Goal: Task Accomplishment & Management: Use online tool/utility

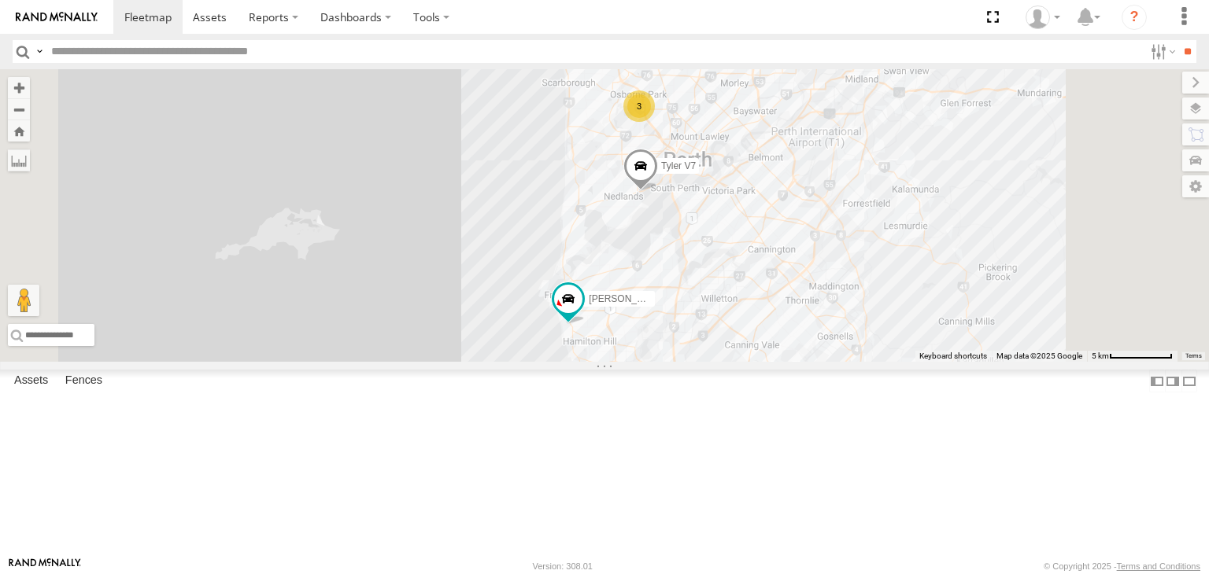
click at [0, 0] on div "All Assets" at bounding box center [0, 0] width 0 height 0
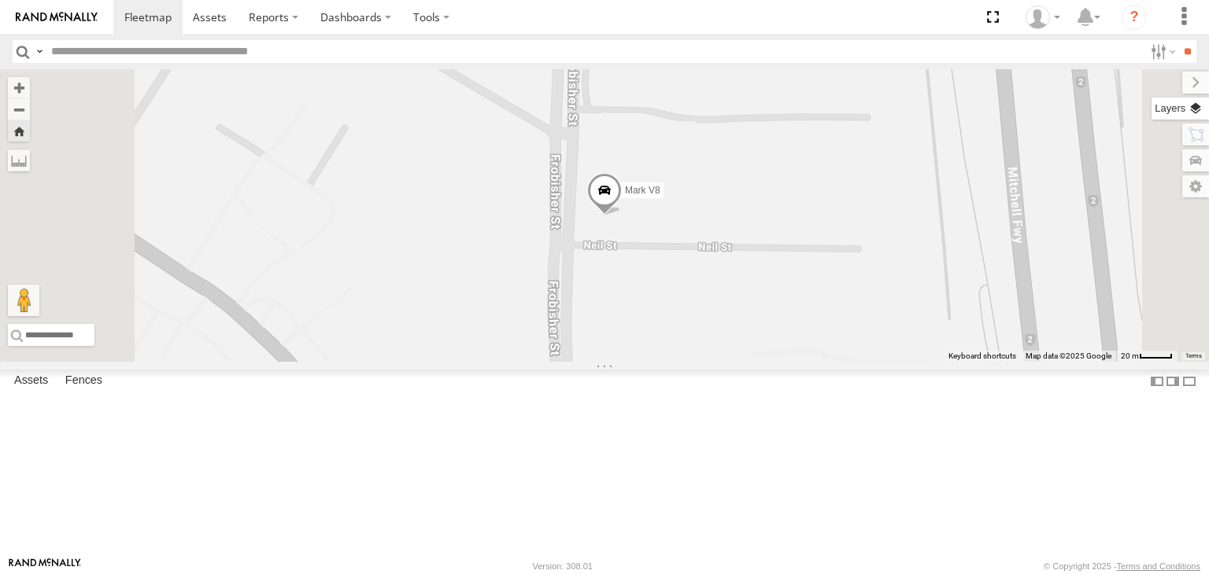
click at [1194, 110] on label at bounding box center [1179, 109] width 57 height 22
click at [0, 0] on span "Basemaps" at bounding box center [0, 0] width 0 height 0
click at [0, 0] on span "Satellite + Roadmap" at bounding box center [0, 0] width 0 height 0
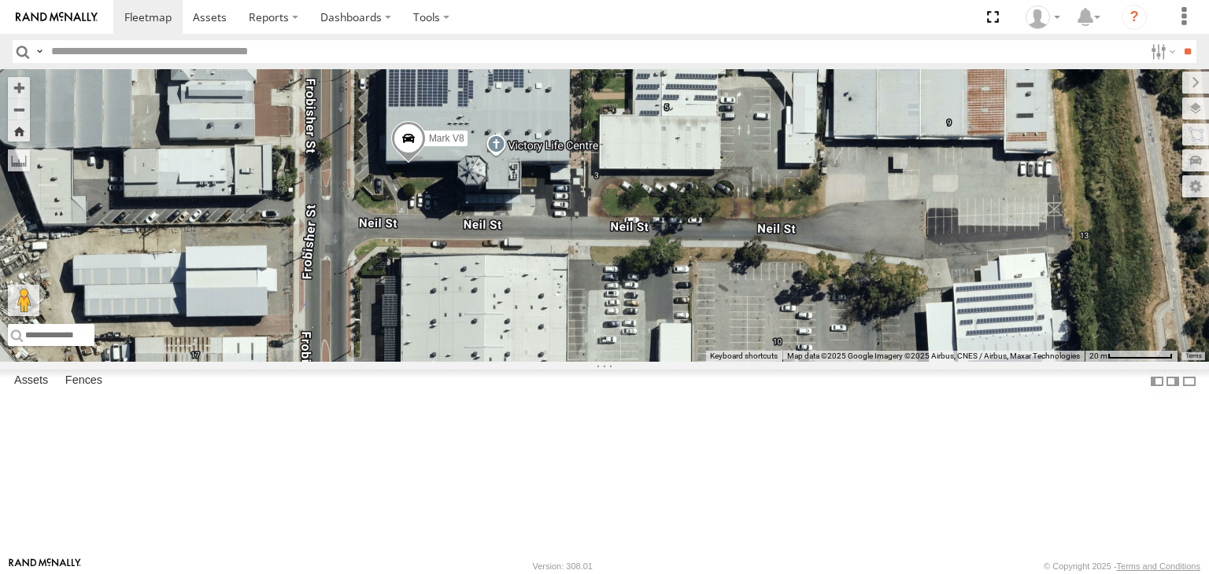
drag, startPoint x: 859, startPoint y: 228, endPoint x: 718, endPoint y: 177, distance: 149.9
click at [718, 177] on div "Mark V8" at bounding box center [604, 215] width 1209 height 293
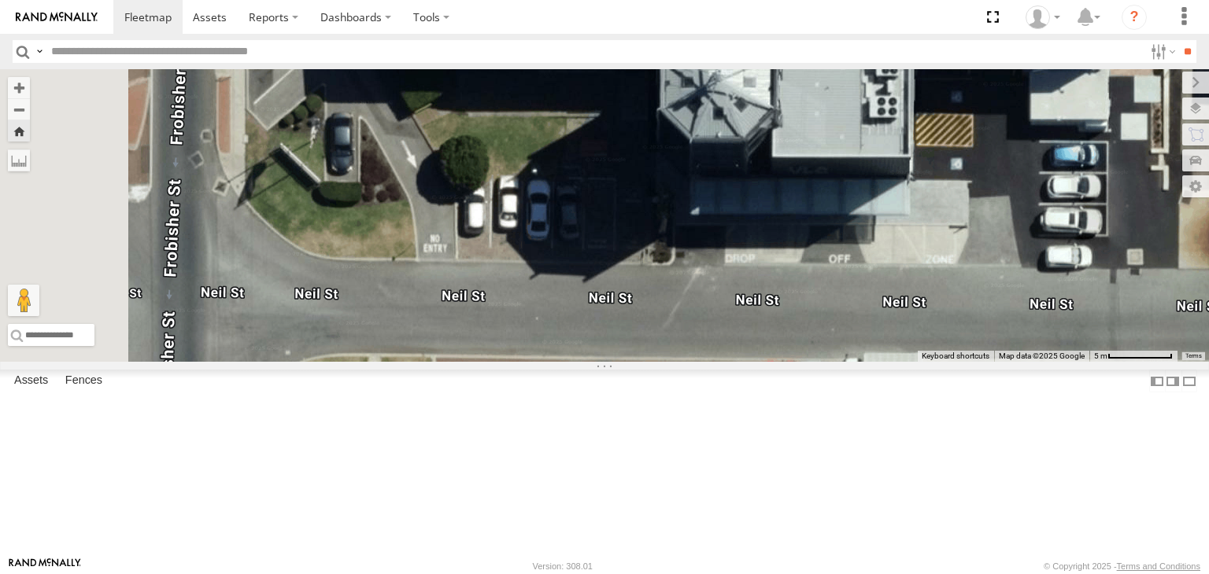
drag, startPoint x: 568, startPoint y: 286, endPoint x: 913, endPoint y: 270, distance: 345.0
click at [913, 270] on div "Mark V8" at bounding box center [604, 215] width 1209 height 293
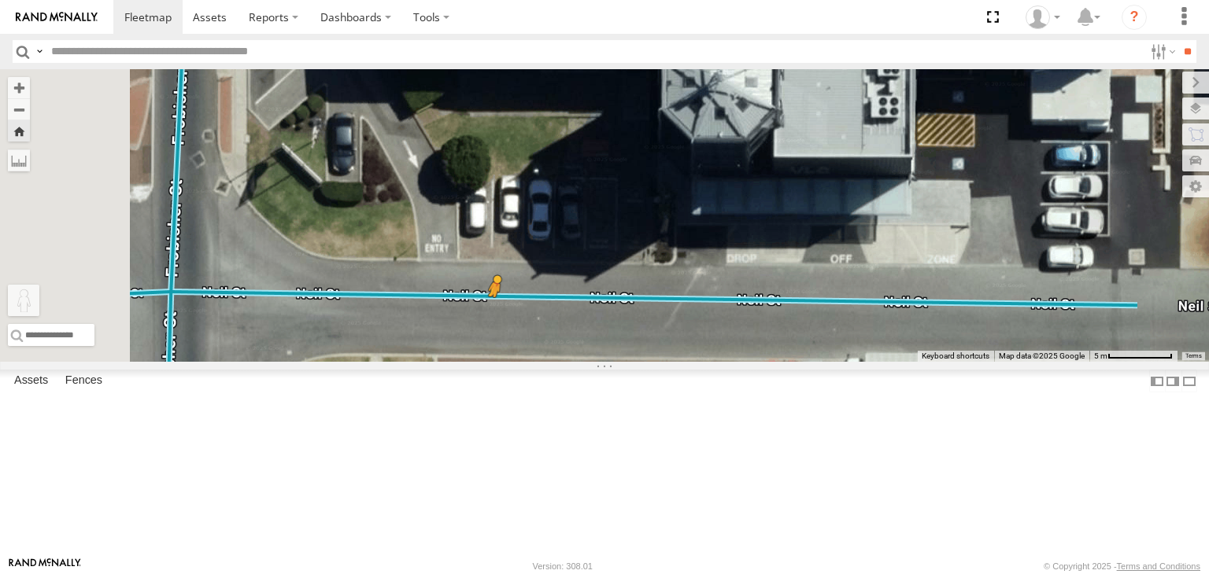
drag, startPoint x: 419, startPoint y: 493, endPoint x: 693, endPoint y: 410, distance: 285.3
click at [693, 362] on div "Mark V8 To activate drag with keyboard, press Alt + Enter. Once in keyboard dra…" at bounding box center [604, 215] width 1209 height 293
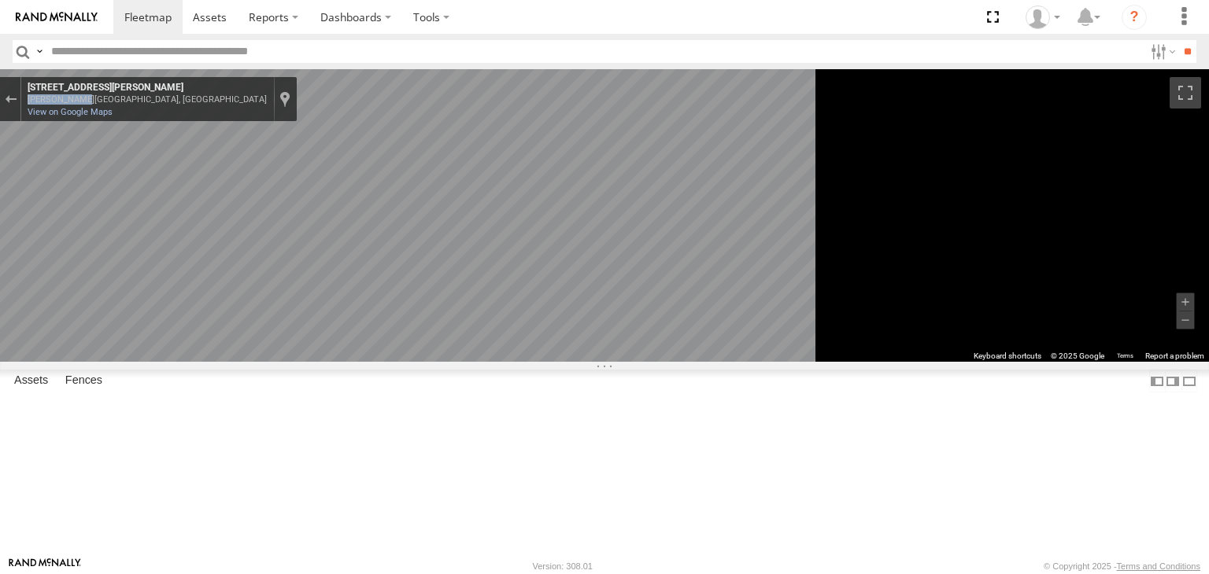
drag, startPoint x: 421, startPoint y: 98, endPoint x: 473, endPoint y: 95, distance: 52.0
click at [267, 95] on div "Osborne Park, Western Australia" at bounding box center [147, 99] width 239 height 10
click at [113, 114] on link "View on Google Maps" at bounding box center [70, 112] width 85 height 10
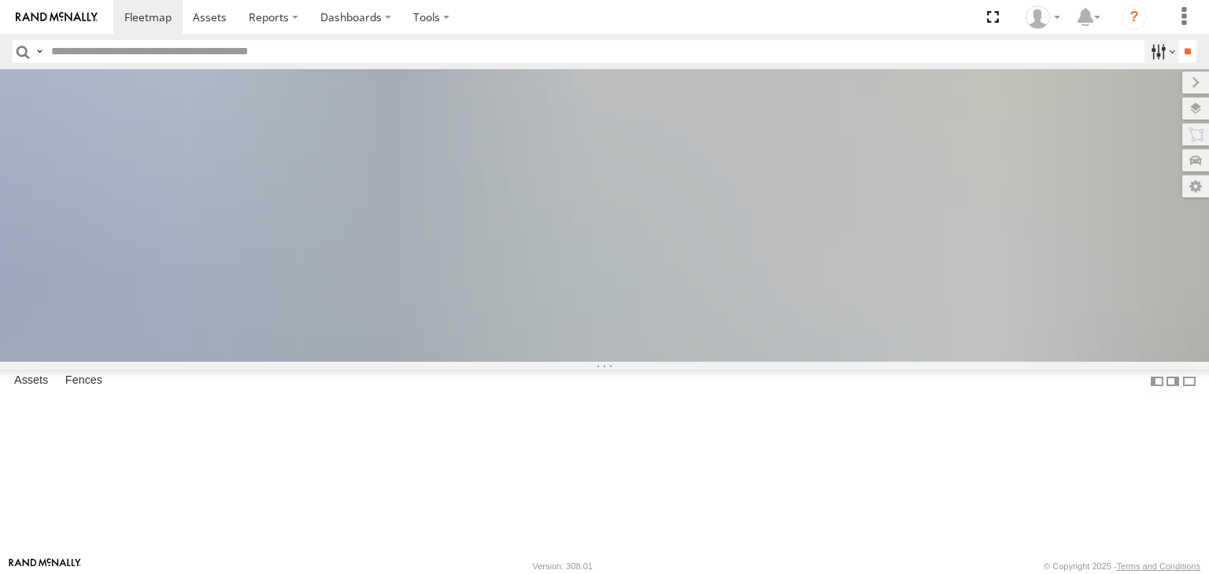
click at [1165, 57] on label at bounding box center [1161, 51] width 34 height 23
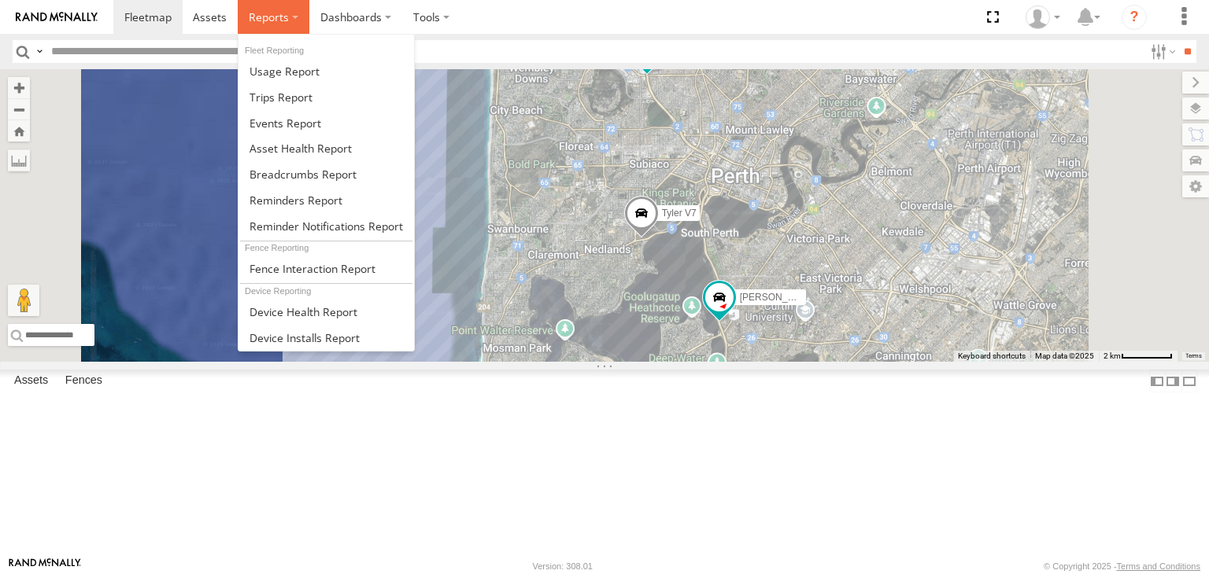
click at [263, 17] on span at bounding box center [269, 16] width 40 height 15
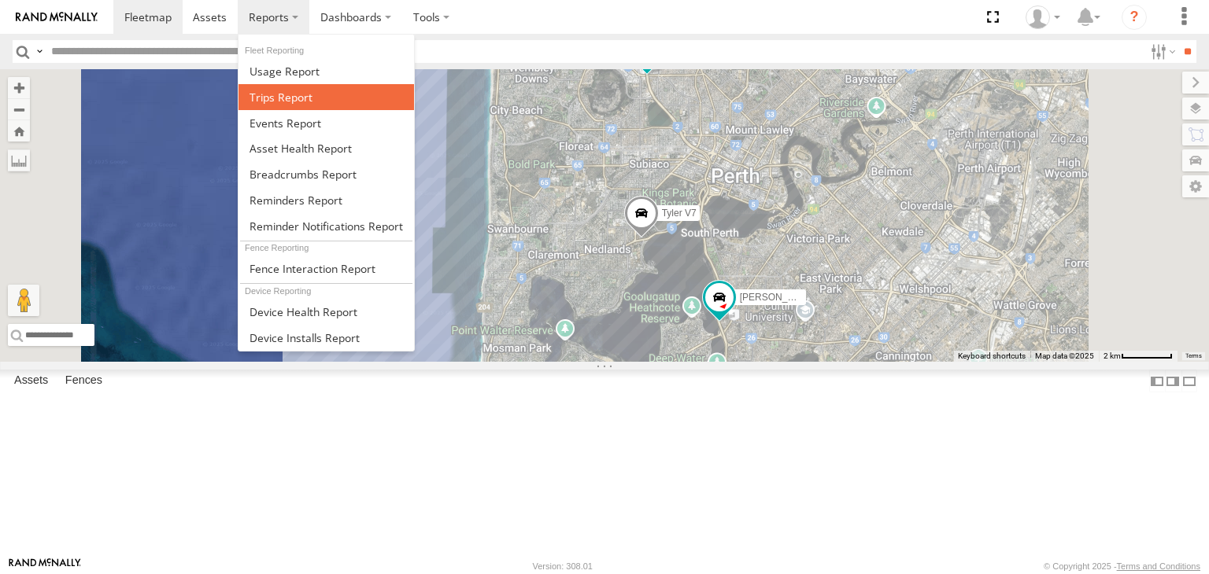
click at [271, 87] on link at bounding box center [325, 97] width 175 height 26
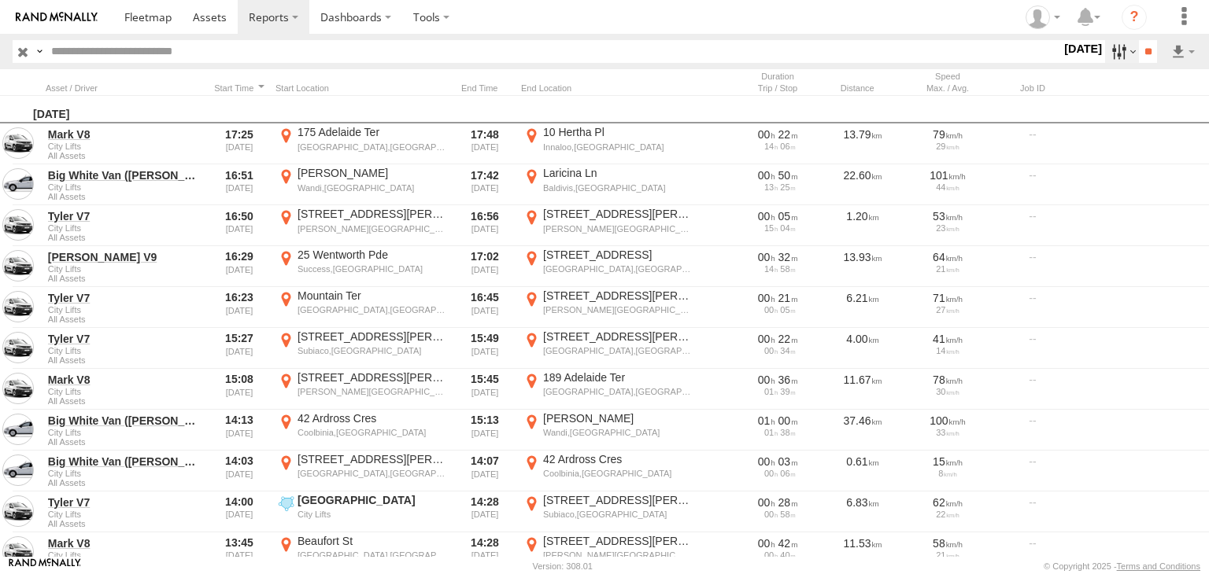
click at [1124, 52] on label at bounding box center [1122, 51] width 34 height 23
click at [0, 0] on label at bounding box center [0, 0] width 0 height 0
click at [1146, 46] on input "**" at bounding box center [1148, 51] width 18 height 23
